Goal: Use online tool/utility: Utilize a website feature to perform a specific function

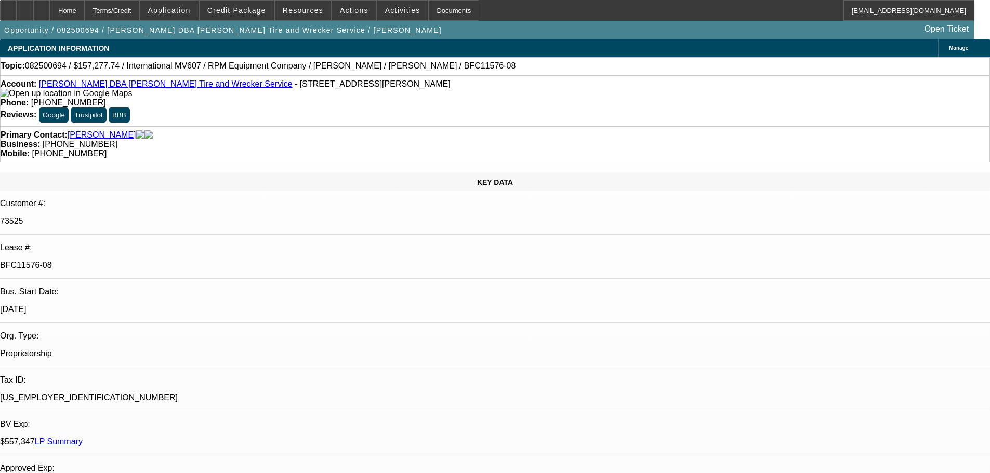
select select "0"
select select "2"
select select "0"
select select "6"
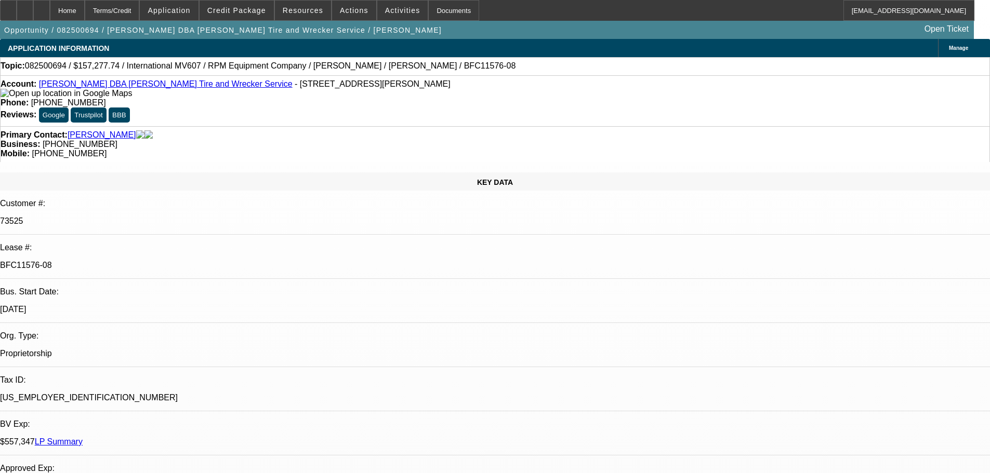
select select "0"
select select "2"
select select "0"
select select "6"
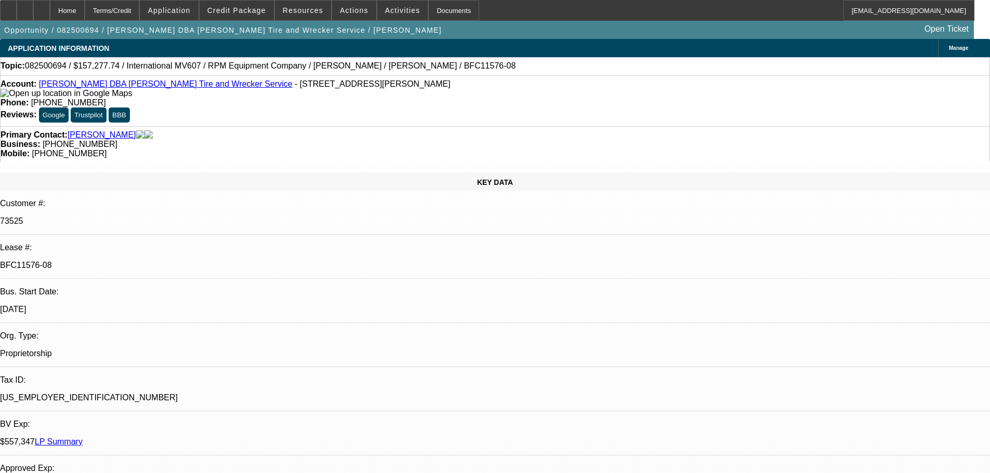
select select "0"
select select "2"
select select "0"
select select "6"
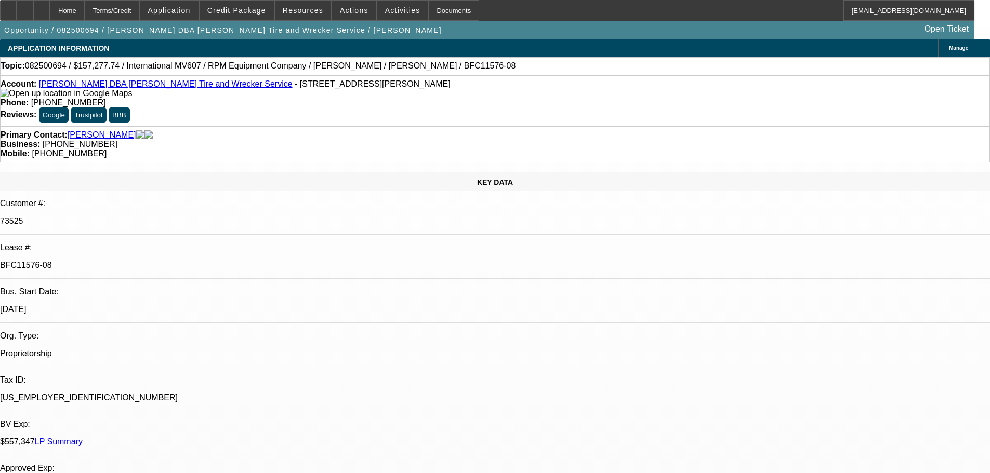
select select "0"
select select "2"
select select "0.1"
select select "4"
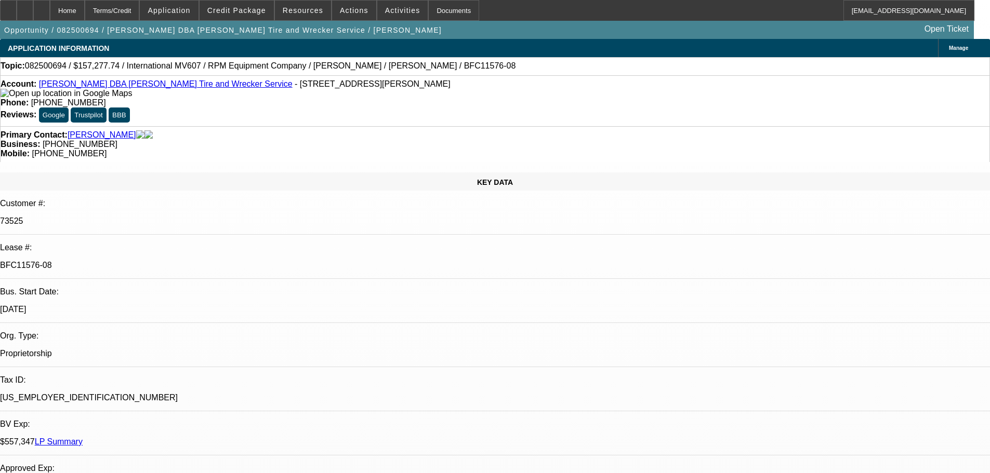
scroll to position [1767, 0]
